Goal: Complete application form

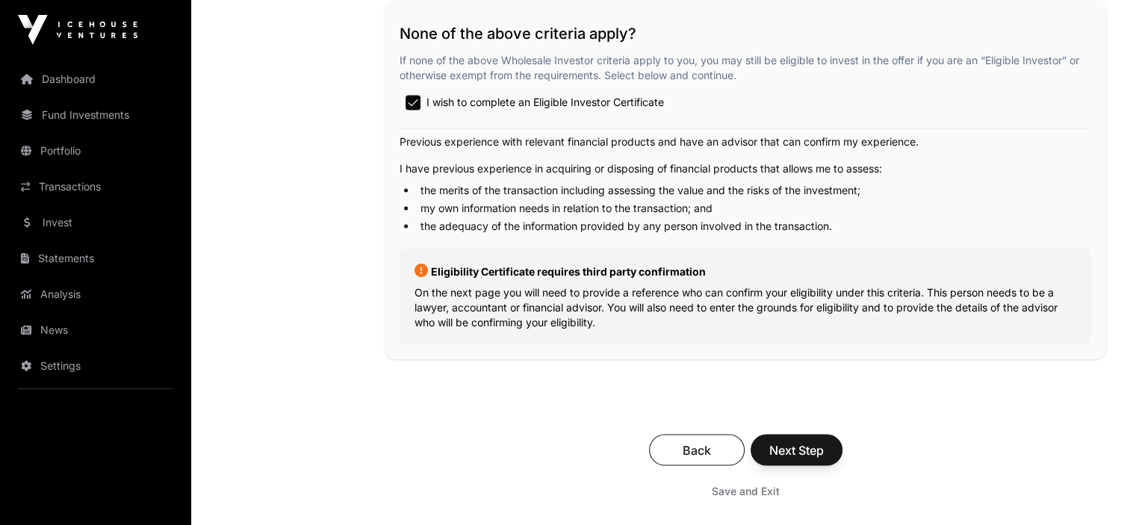
scroll to position [2689, 0]
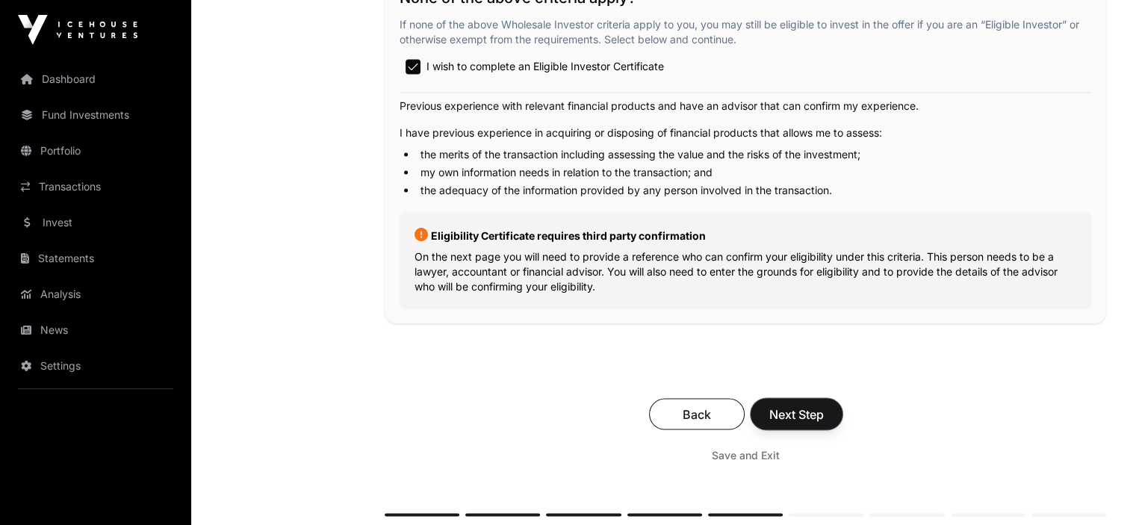
click at [789, 423] on span "Next Step" at bounding box center [796, 414] width 55 height 18
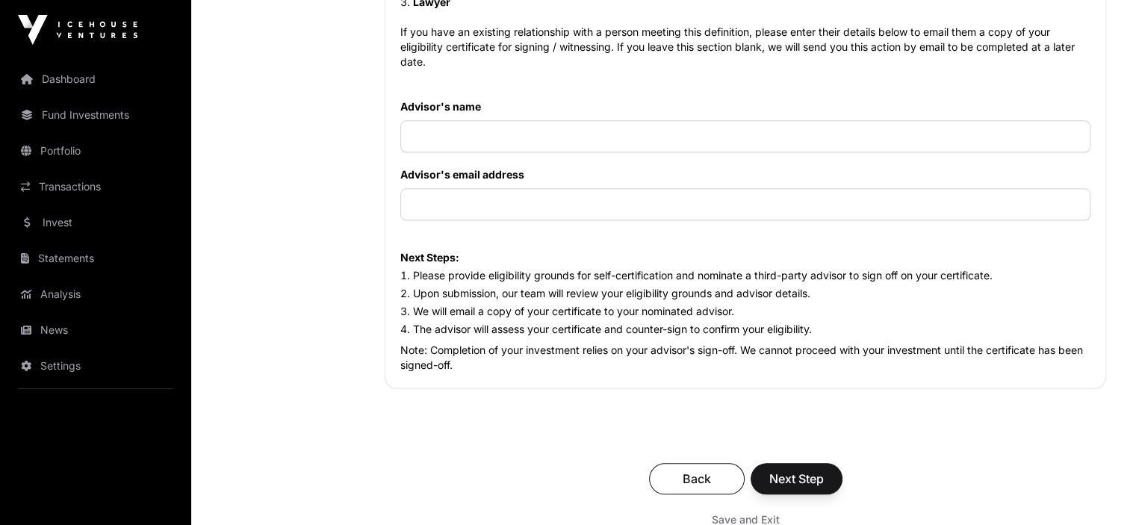
scroll to position [1643, 0]
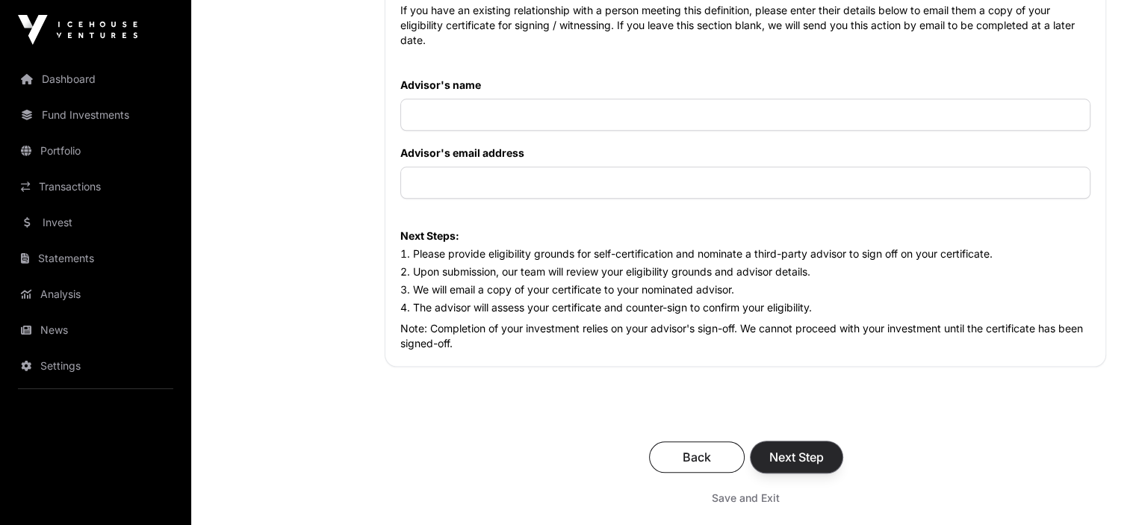
click at [801, 456] on span "Next Step" at bounding box center [796, 457] width 55 height 18
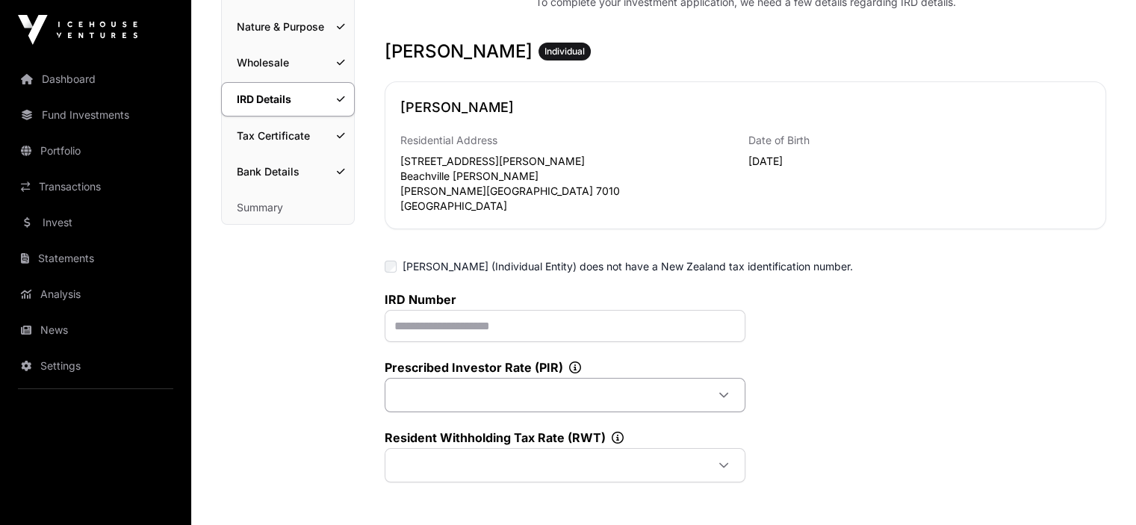
scroll to position [558, 0]
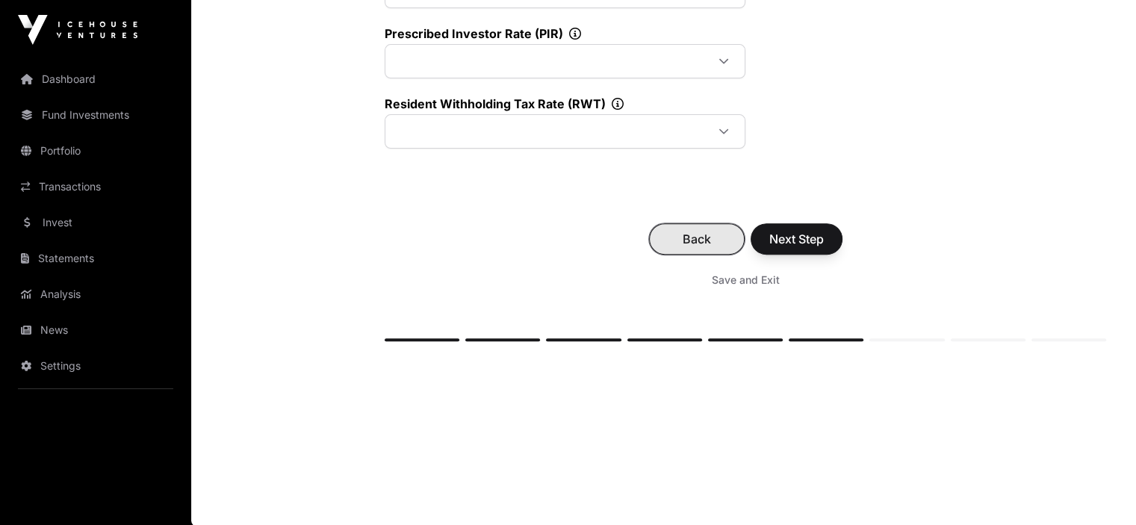
click at [689, 238] on span "Back" at bounding box center [697, 239] width 58 height 18
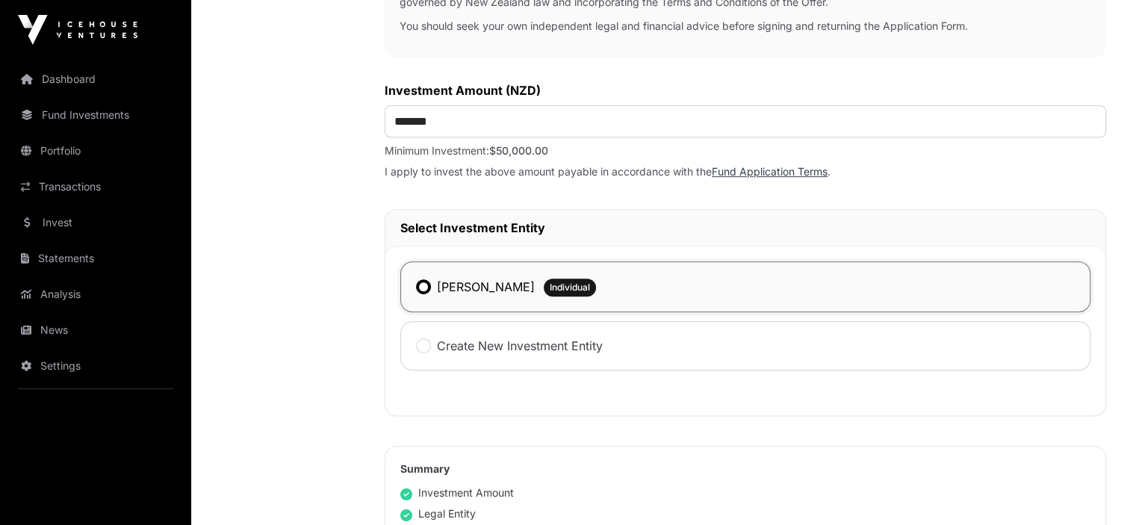
scroll to position [953, 0]
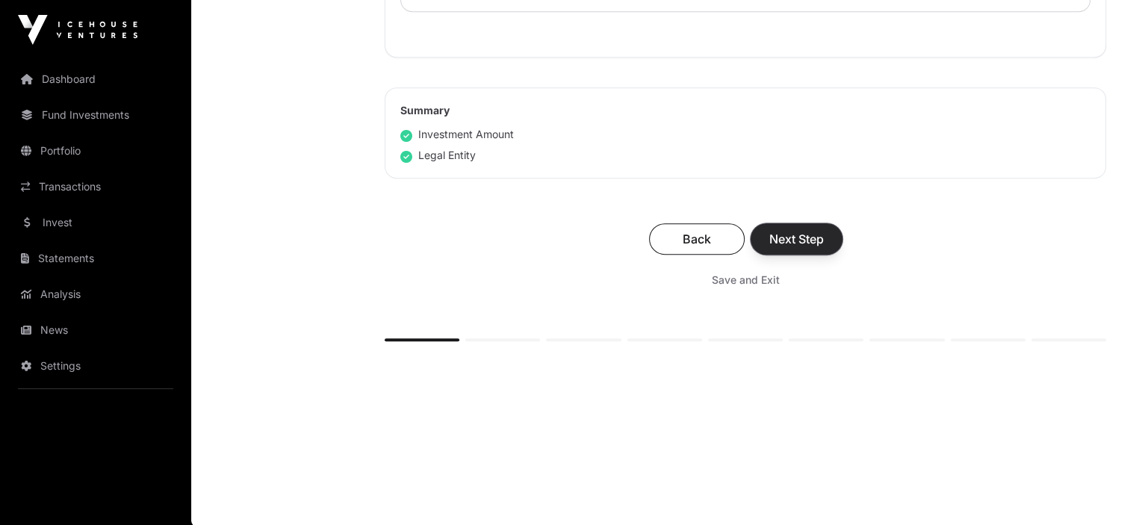
click at [801, 235] on span "Next Step" at bounding box center [796, 239] width 55 height 18
click at [783, 233] on span "Next Step" at bounding box center [796, 238] width 55 height 18
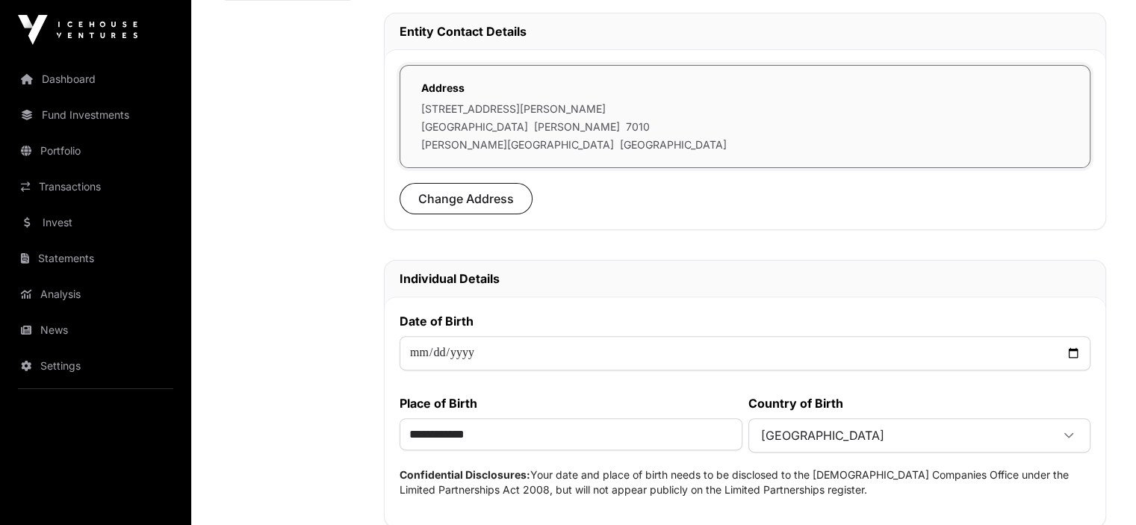
scroll to position [825, 0]
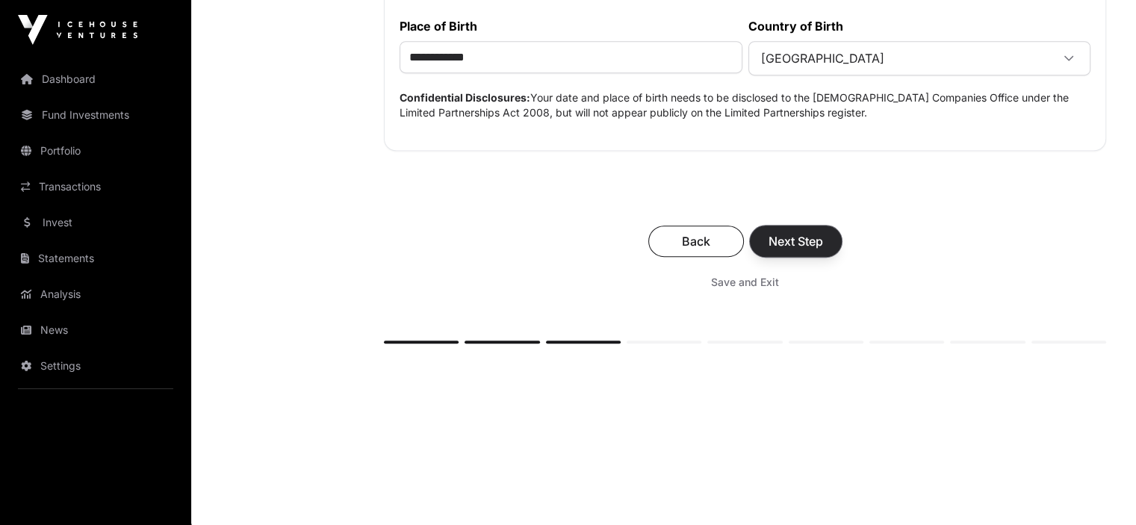
click at [783, 232] on span "Next Step" at bounding box center [796, 241] width 55 height 18
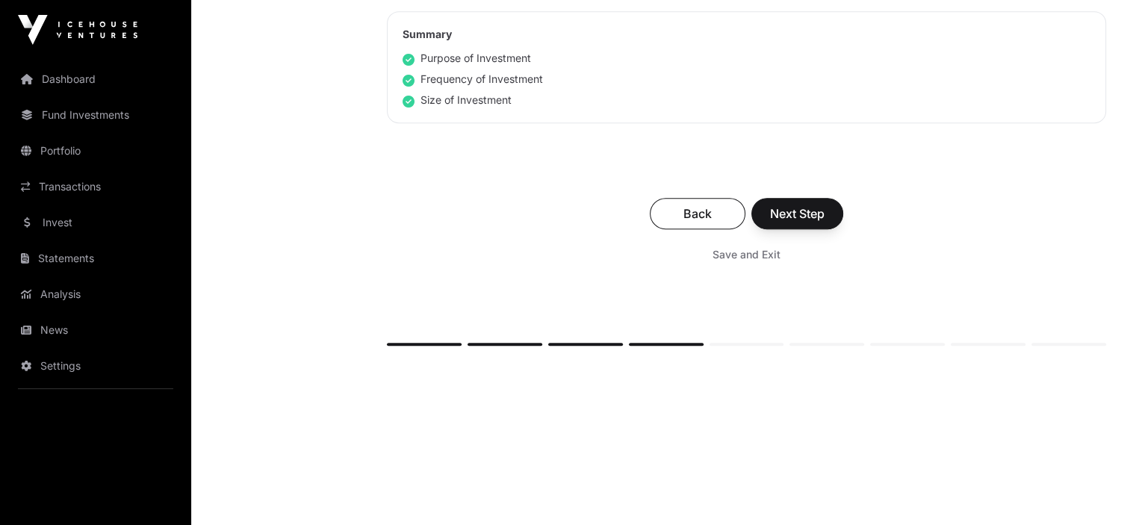
scroll to position [1048, 0]
click at [795, 202] on span "Next Step" at bounding box center [797, 211] width 55 height 18
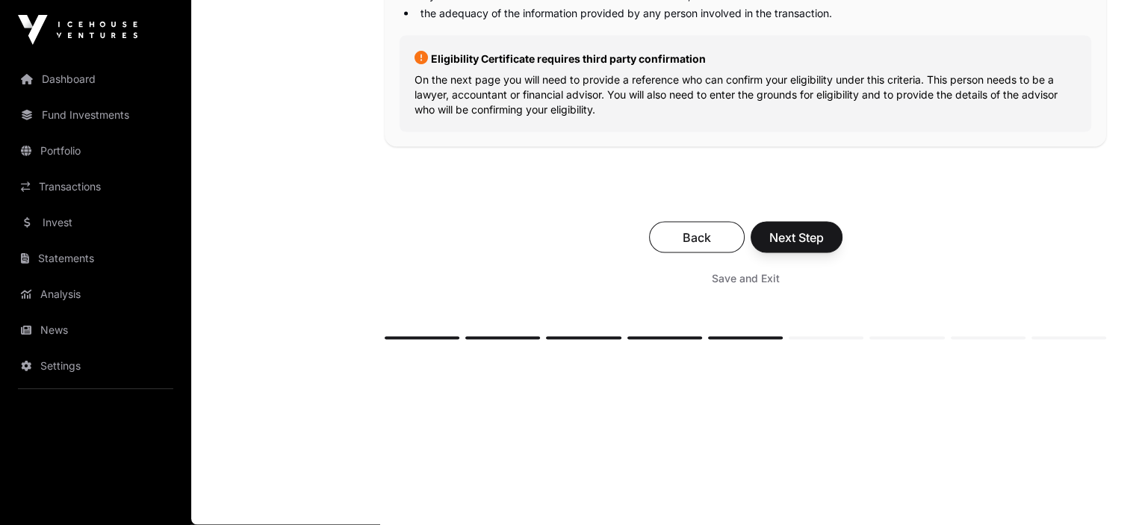
scroll to position [2877, 0]
click at [814, 230] on span "Next Step" at bounding box center [796, 238] width 55 height 18
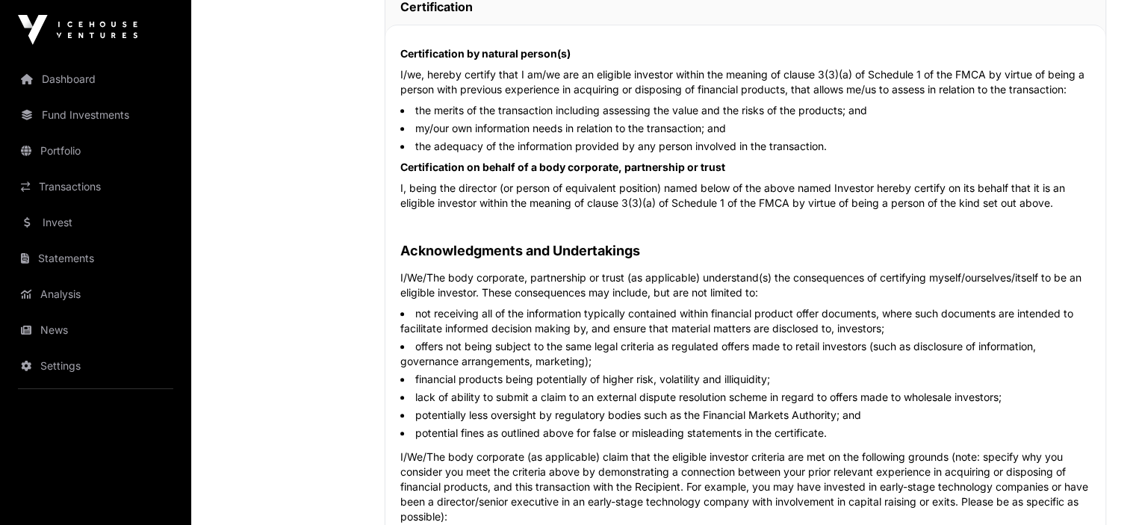
scroll to position [595, 0]
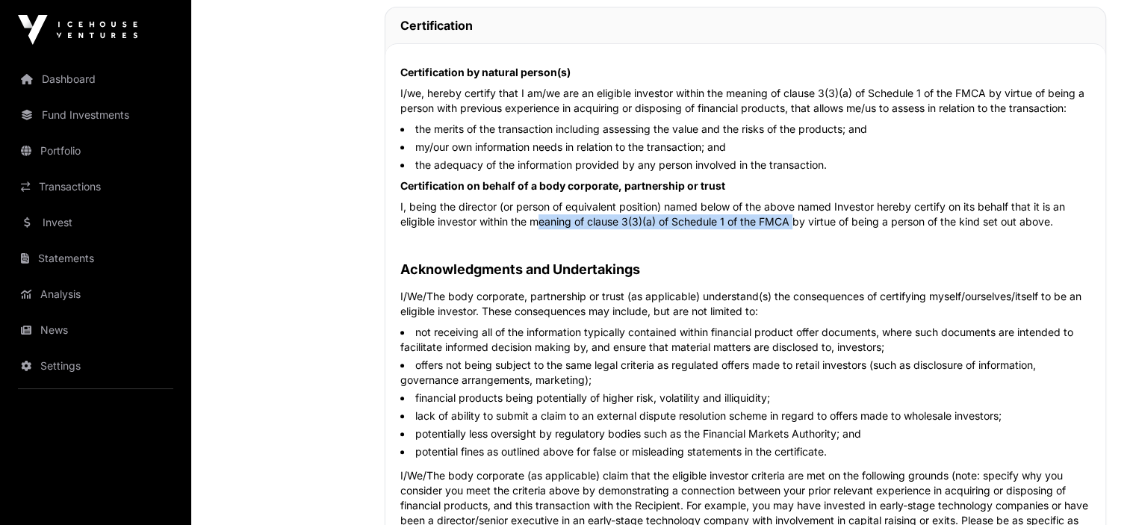
drag, startPoint x: 535, startPoint y: 220, endPoint x: 795, endPoint y: 223, distance: 259.9
click at [795, 223] on p "I, being the director (or person of equivalent position) named below of the abo…" at bounding box center [745, 214] width 690 height 30
copy p "meaning of clause 3(3)(a) of Schedule 1 of the FMCA"
